Goal: Task Accomplishment & Management: Use online tool/utility

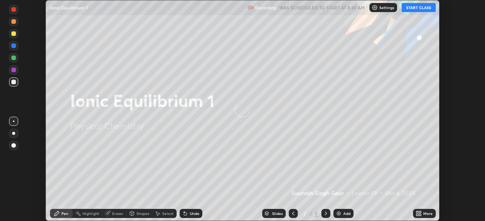
scroll to position [221, 484]
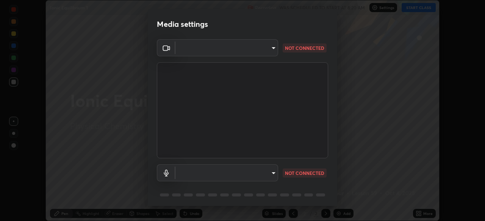
type input "85d16ec95aa84cac57c58139e5cfc4bfb0706547449b22b2f8fda69051d4463f"
click at [273, 175] on body "Erase all Ionic Equilibrium 1 Recording WAS SCHEDULED TO START AT 8:20 AM Setti…" at bounding box center [242, 110] width 485 height 221
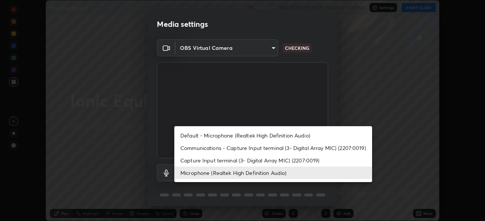
click at [286, 136] on li "Default - Microphone (Realtek High Definition Audio)" at bounding box center [273, 135] width 198 height 12
type input "default"
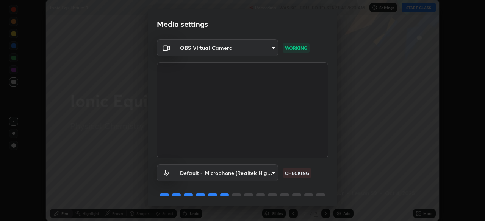
scroll to position [27, 0]
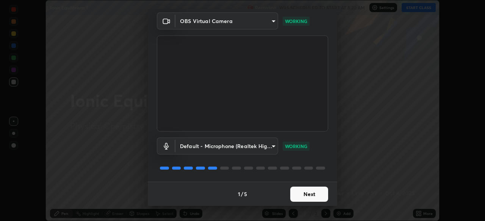
click at [311, 192] on button "Next" at bounding box center [309, 194] width 38 height 15
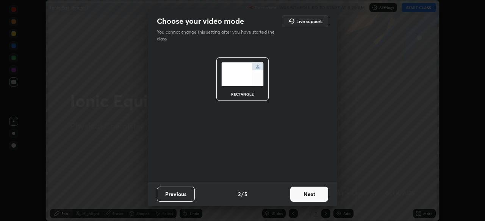
click at [317, 194] on button "Next" at bounding box center [309, 194] width 38 height 15
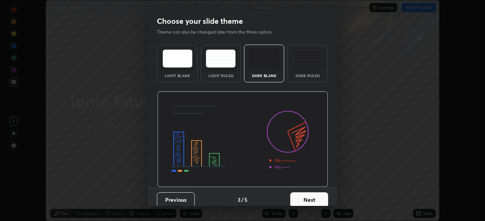
click at [324, 197] on button "Next" at bounding box center [309, 200] width 38 height 15
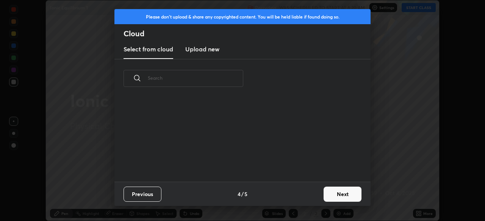
click at [335, 196] on button "Next" at bounding box center [342, 194] width 38 height 15
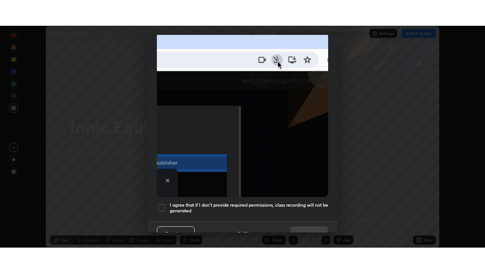
scroll to position [181, 0]
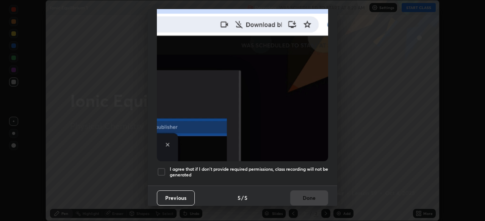
click at [164, 168] on div at bounding box center [161, 172] width 9 height 9
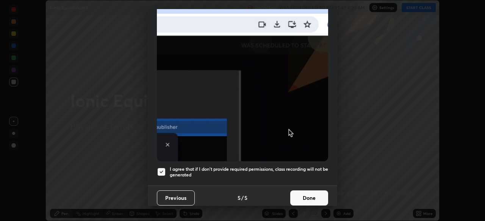
click at [298, 197] on button "Done" at bounding box center [309, 198] width 38 height 15
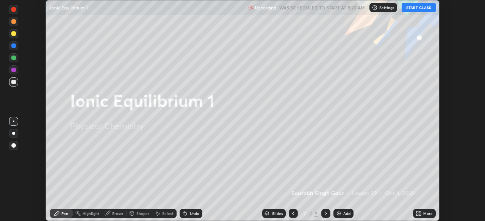
click at [417, 6] on button "START CLASS" at bounding box center [418, 7] width 34 height 9
click at [425, 216] on div "More" at bounding box center [427, 214] width 9 height 4
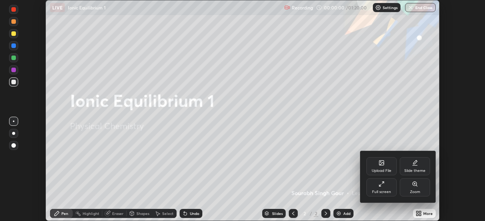
click at [394, 189] on div "Full screen" at bounding box center [381, 188] width 30 height 18
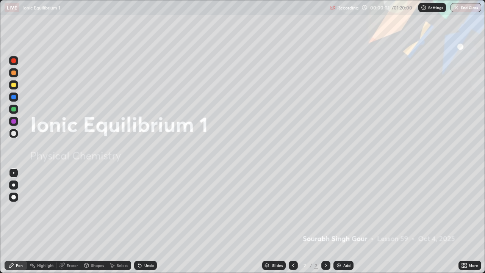
scroll to position [273, 485]
click at [343, 221] on div "Add" at bounding box center [346, 265] width 7 height 4
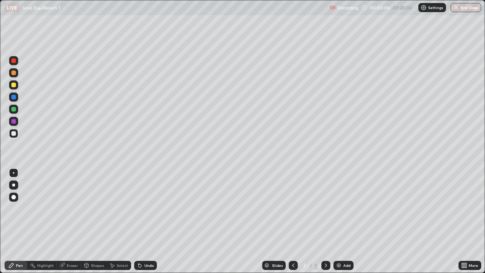
click at [14, 183] on div at bounding box center [13, 184] width 3 height 3
click at [14, 83] on div at bounding box center [13, 85] width 5 height 5
click at [15, 85] on div at bounding box center [13, 85] width 5 height 5
click at [149, 221] on div "Undo" at bounding box center [148, 265] width 9 height 4
click at [14, 134] on div at bounding box center [13, 133] width 5 height 5
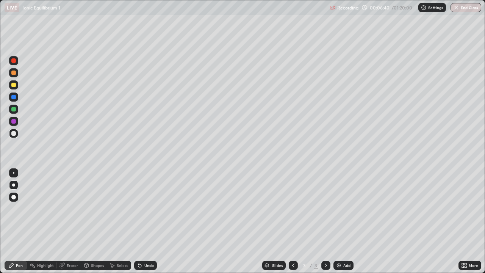
click at [153, 221] on div "Undo" at bounding box center [145, 264] width 23 height 9
click at [152, 221] on div "Undo" at bounding box center [148, 265] width 9 height 4
click at [343, 221] on div "Add" at bounding box center [346, 265] width 7 height 4
click at [15, 85] on div at bounding box center [13, 85] width 5 height 5
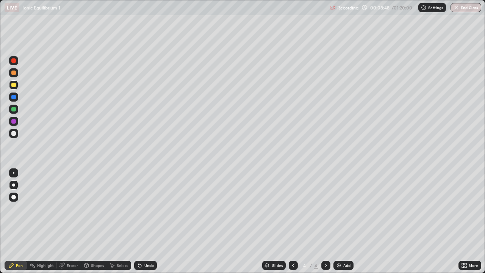
click at [138, 221] on icon at bounding box center [138, 263] width 1 height 1
click at [142, 221] on div "Undo" at bounding box center [145, 264] width 23 height 9
click at [144, 221] on div "Undo" at bounding box center [148, 265] width 9 height 4
click at [151, 221] on div "Undo" at bounding box center [148, 265] width 9 height 4
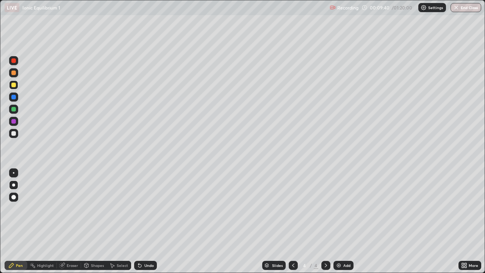
click at [153, 221] on div "Undo" at bounding box center [145, 264] width 23 height 9
click at [152, 221] on div "Undo" at bounding box center [148, 265] width 9 height 4
click at [291, 221] on icon at bounding box center [293, 265] width 6 height 6
click at [325, 221] on icon at bounding box center [326, 265] width 6 height 6
click at [326, 221] on icon at bounding box center [326, 265] width 6 height 6
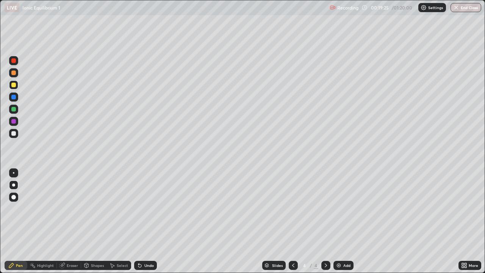
click at [340, 221] on div "Add" at bounding box center [343, 264] width 20 height 9
click at [15, 135] on div at bounding box center [13, 133] width 5 height 5
click at [144, 221] on div "Undo" at bounding box center [148, 265] width 9 height 4
click at [147, 221] on div "Undo" at bounding box center [148, 265] width 9 height 4
click at [15, 85] on div at bounding box center [13, 85] width 5 height 5
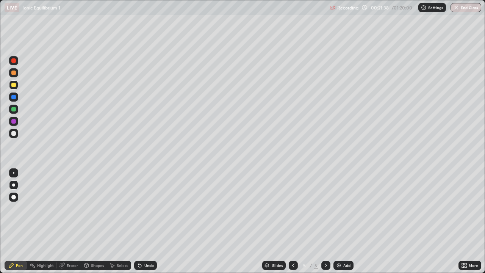
click at [16, 134] on div at bounding box center [13, 133] width 5 height 5
click at [14, 85] on div at bounding box center [13, 85] width 5 height 5
click at [16, 137] on div at bounding box center [13, 133] width 9 height 9
click at [338, 221] on img at bounding box center [338, 265] width 6 height 6
click at [15, 86] on div at bounding box center [13, 85] width 5 height 5
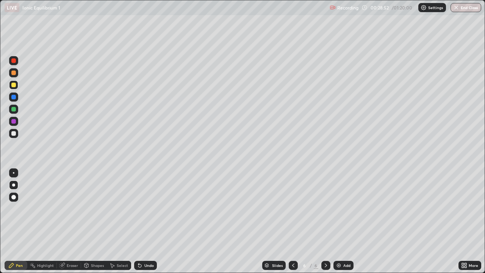
click at [14, 133] on div at bounding box center [13, 133] width 5 height 5
click at [14, 134] on div at bounding box center [13, 133] width 5 height 5
click at [17, 86] on div at bounding box center [13, 84] width 9 height 9
click at [338, 221] on img at bounding box center [338, 265] width 6 height 6
click at [15, 135] on div at bounding box center [13, 133] width 5 height 5
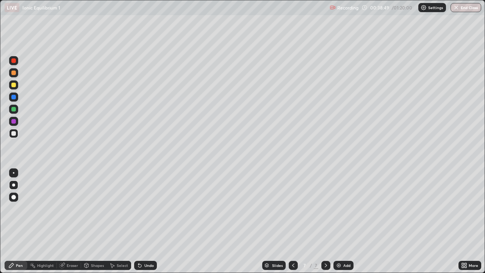
click at [147, 221] on div "Undo" at bounding box center [148, 265] width 9 height 4
click at [337, 221] on img at bounding box center [338, 265] width 6 height 6
click at [142, 221] on div "Undo" at bounding box center [145, 264] width 23 height 9
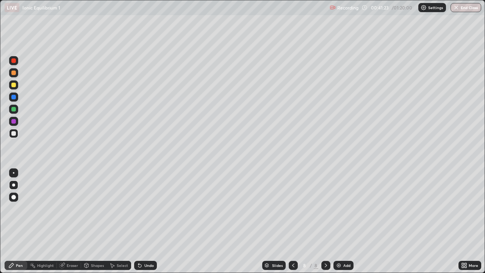
click at [142, 221] on div "Undo" at bounding box center [145, 264] width 23 height 9
click at [143, 221] on div "Undo" at bounding box center [145, 264] width 23 height 9
click at [17, 86] on div at bounding box center [13, 84] width 9 height 9
click at [15, 134] on div at bounding box center [13, 133] width 5 height 5
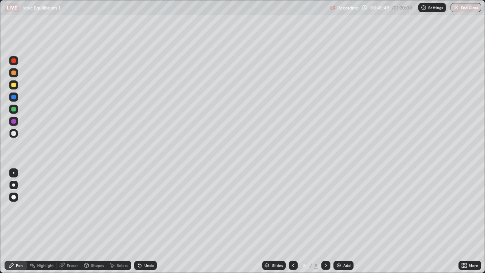
click at [343, 221] on div "Add" at bounding box center [346, 265] width 7 height 4
click at [146, 221] on div "Undo" at bounding box center [145, 264] width 23 height 9
click at [14, 85] on div at bounding box center [13, 85] width 5 height 5
click at [104, 221] on div "Shapes" at bounding box center [94, 264] width 26 height 9
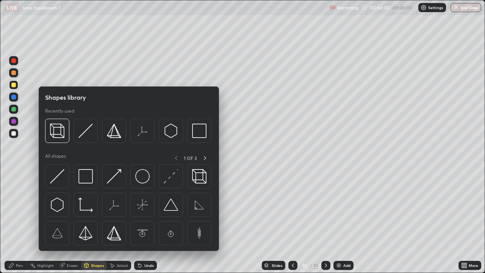
click at [79, 221] on div "Eraser" at bounding box center [69, 264] width 24 height 9
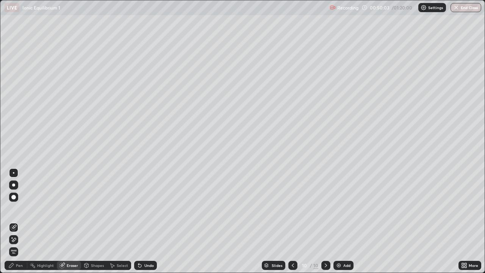
click at [24, 221] on div "Pen" at bounding box center [16, 264] width 23 height 9
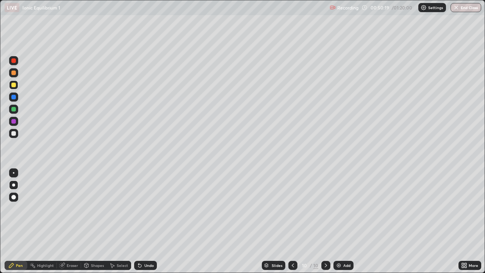
click at [296, 221] on div at bounding box center [292, 264] width 9 height 9
click at [328, 221] on icon at bounding box center [326, 265] width 6 height 6
click at [325, 221] on icon at bounding box center [326, 265] width 6 height 6
click at [340, 221] on img at bounding box center [338, 265] width 6 height 6
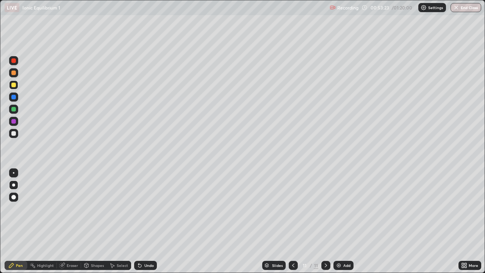
click at [15, 134] on div at bounding box center [13, 133] width 5 height 5
click at [15, 87] on div at bounding box center [13, 84] width 9 height 9
click at [14, 133] on div at bounding box center [13, 133] width 5 height 5
click at [17, 86] on div at bounding box center [13, 84] width 9 height 9
click at [341, 221] on img at bounding box center [338, 265] width 6 height 6
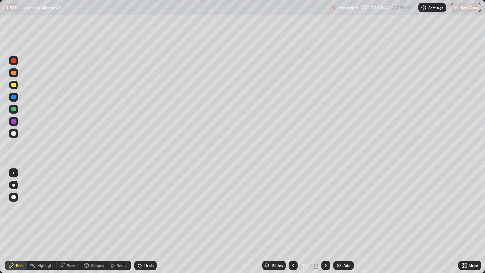
click at [148, 221] on div "Undo" at bounding box center [148, 265] width 9 height 4
click at [149, 221] on div "Undo" at bounding box center [148, 265] width 9 height 4
click at [18, 134] on div at bounding box center [13, 133] width 9 height 9
click at [74, 221] on div "Eraser" at bounding box center [72, 265] width 11 height 4
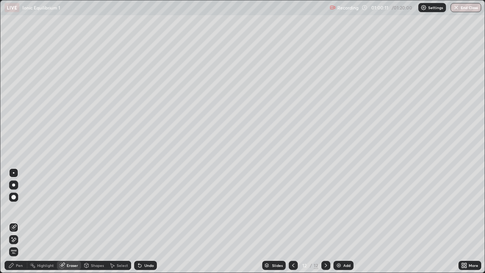
click at [18, 221] on div "Pen" at bounding box center [19, 265] width 7 height 4
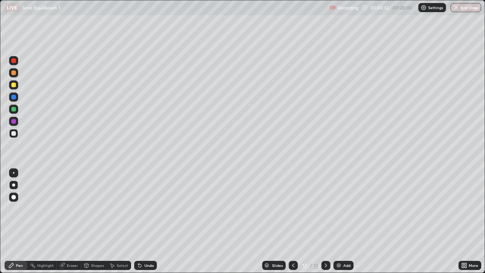
click at [292, 221] on icon at bounding box center [293, 265] width 6 height 6
click at [325, 221] on icon at bounding box center [326, 265] width 6 height 6
click at [295, 221] on div at bounding box center [292, 264] width 9 height 9
click at [325, 221] on icon at bounding box center [326, 265] width 6 height 6
click at [15, 85] on div at bounding box center [13, 85] width 5 height 5
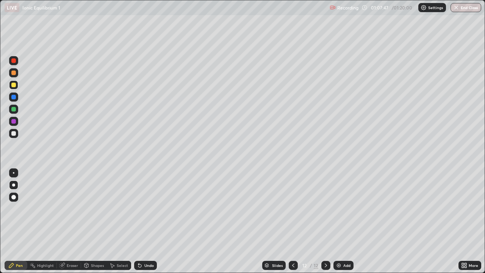
click at [340, 221] on img at bounding box center [338, 265] width 6 height 6
click at [145, 221] on div "Undo" at bounding box center [145, 264] width 23 height 9
click at [148, 221] on div "Undo" at bounding box center [148, 265] width 9 height 4
click at [151, 221] on div "Undo" at bounding box center [148, 265] width 9 height 4
click at [14, 134] on div at bounding box center [13, 133] width 5 height 5
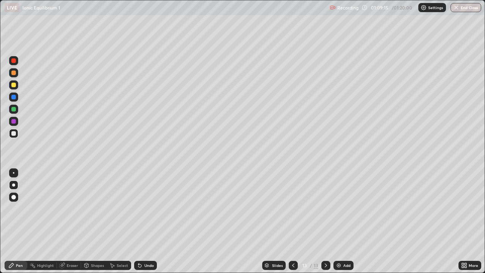
click at [17, 84] on div at bounding box center [13, 84] width 9 height 9
click at [340, 221] on img at bounding box center [338, 265] width 6 height 6
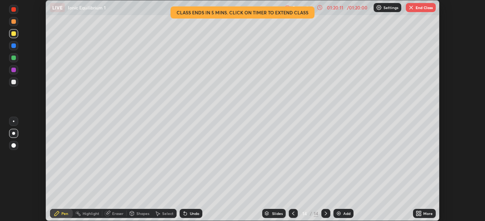
scroll to position [221, 485]
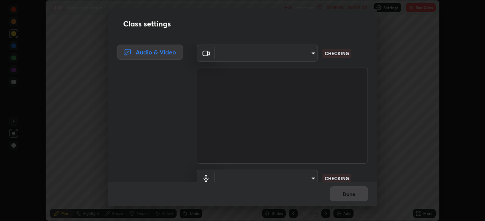
type input "85d16ec95aa84cac57c58139e5cfc4bfb0706547449b22b2f8fda69051d4463f"
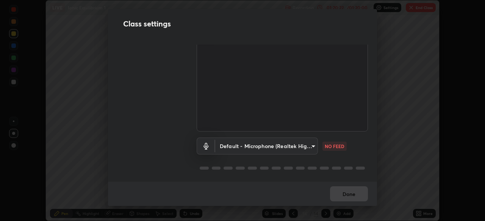
click at [307, 143] on body "Erase all LIVE Ionic Equilibrium 1 Recording 01:20:22 / 01:20:00 Settings End C…" at bounding box center [242, 110] width 485 height 221
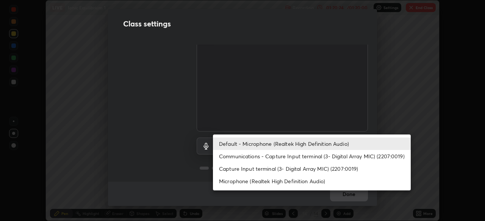
click at [257, 157] on li "Communications - Capture Input terminal (3- Digital Array MIC) (2207:0019)" at bounding box center [312, 156] width 198 height 12
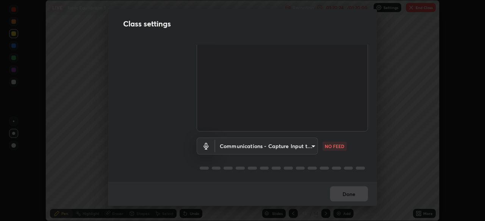
click at [263, 145] on body "Erase all LIVE Ionic Equilibrium 1 Recording 01:20:24 / 01:20:00 Settings End C…" at bounding box center [242, 110] width 485 height 221
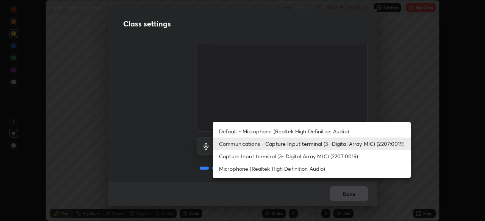
click at [257, 132] on li "Default - Microphone (Realtek High Definition Audio)" at bounding box center [312, 131] width 198 height 12
type input "default"
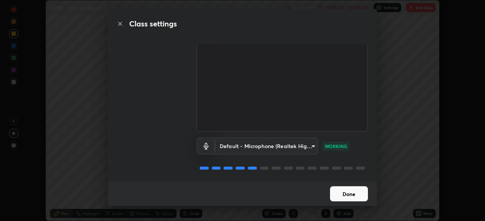
click at [352, 192] on button "Done" at bounding box center [349, 194] width 38 height 15
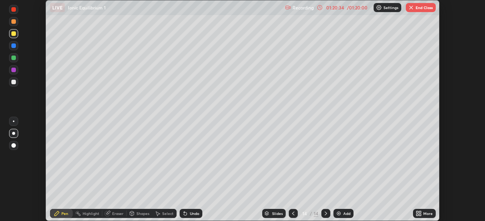
click at [417, 9] on button "End Class" at bounding box center [420, 7] width 30 height 9
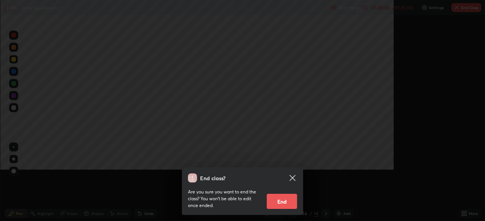
click at [282, 209] on div "Are you sure you want to end the class? You won’t be able to edit once ended. E…" at bounding box center [242, 196] width 109 height 26
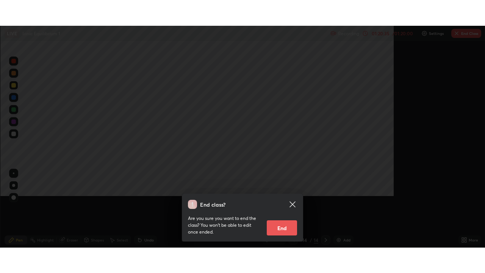
scroll to position [273, 485]
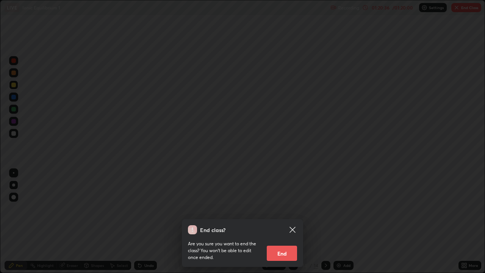
click at [281, 221] on button "End" at bounding box center [281, 252] width 30 height 15
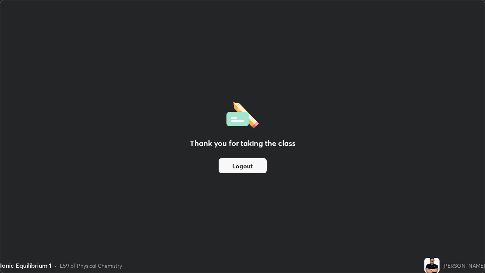
click at [243, 164] on button "Logout" at bounding box center [242, 165] width 48 height 15
